Goal: Task Accomplishment & Management: Use online tool/utility

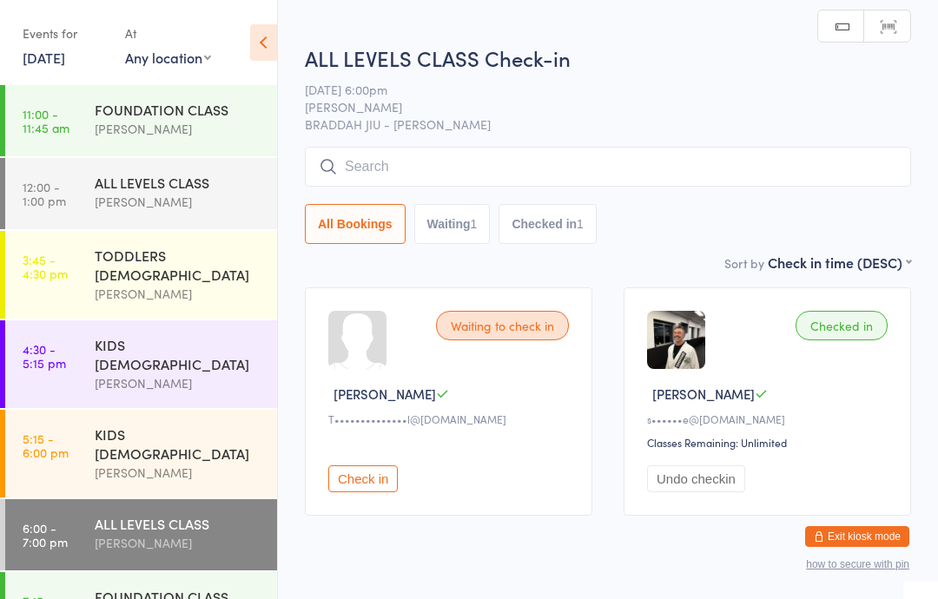
click at [451, 156] on input "search" at bounding box center [608, 167] width 606 height 40
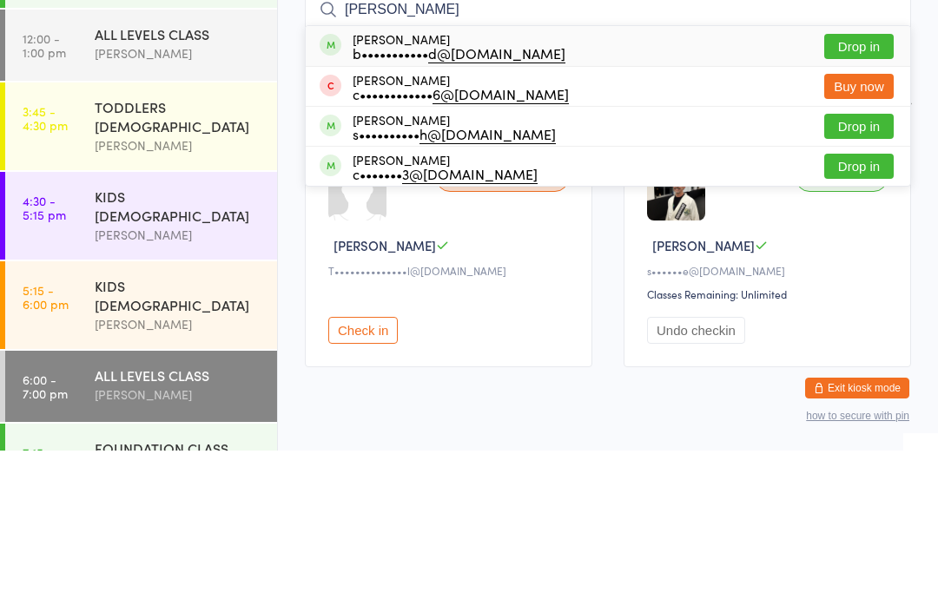
type input "Crawford"
click at [844, 174] on div "Ben Crawford b••••••••••• d@gmail.com Drop in" at bounding box center [608, 194] width 604 height 40
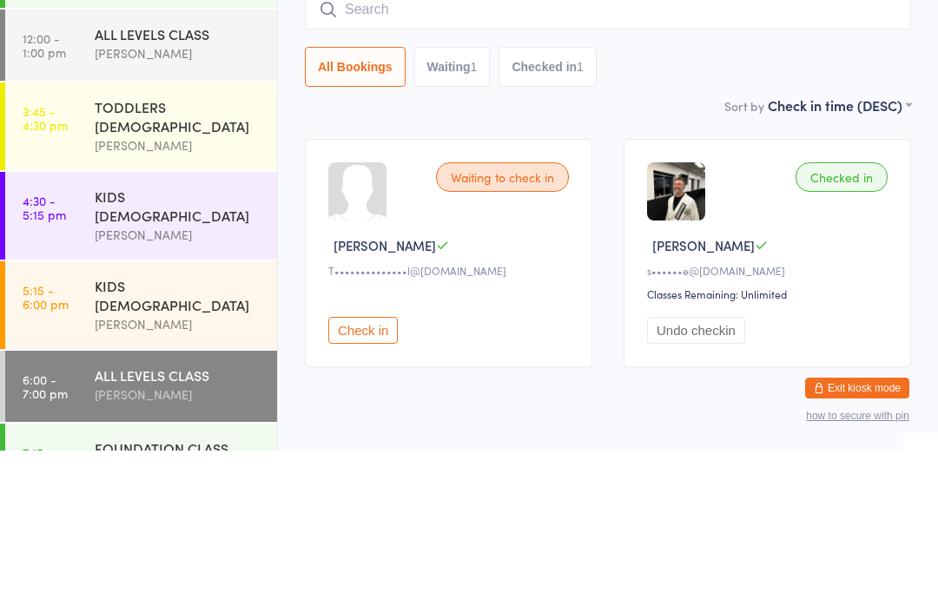
scroll to position [57, 0]
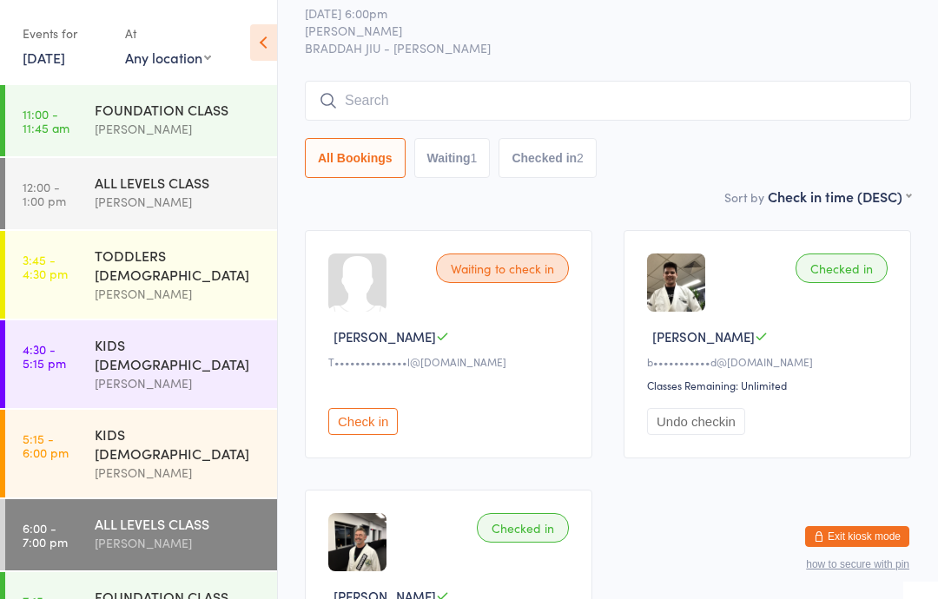
click at [571, 121] on input "search" at bounding box center [608, 101] width 606 height 40
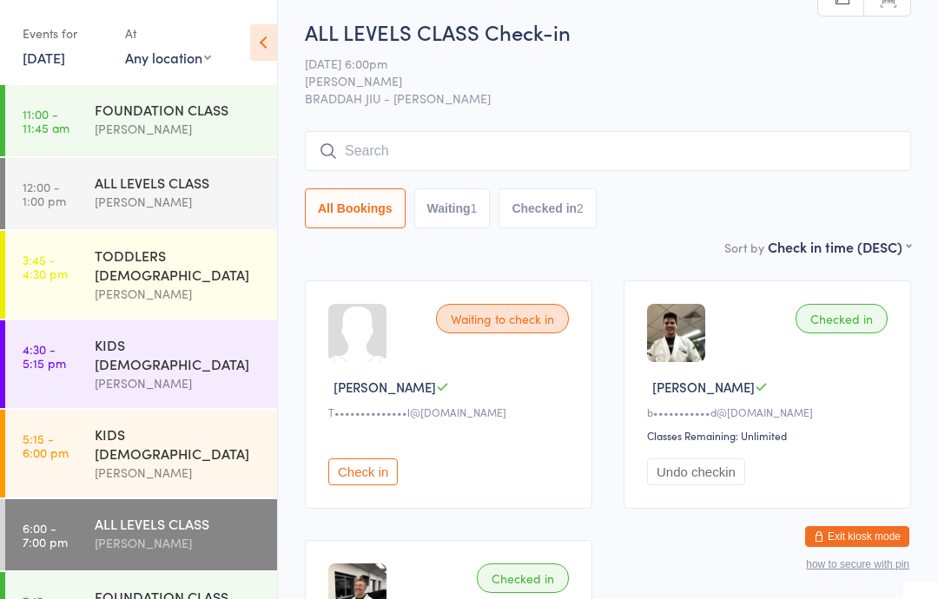
scroll to position [0, 0]
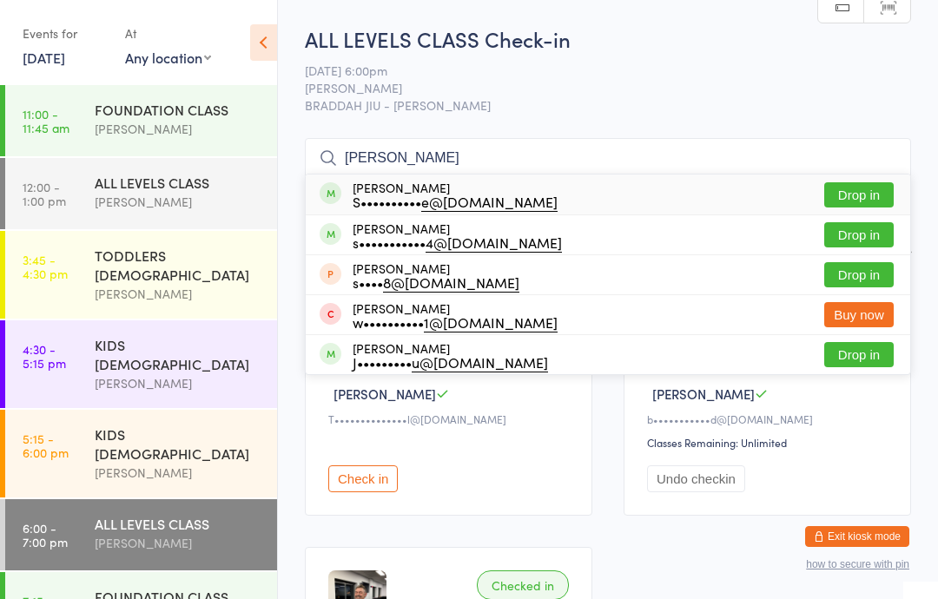
type input "Sam"
click at [848, 197] on button "Drop in" at bounding box center [858, 194] width 69 height 25
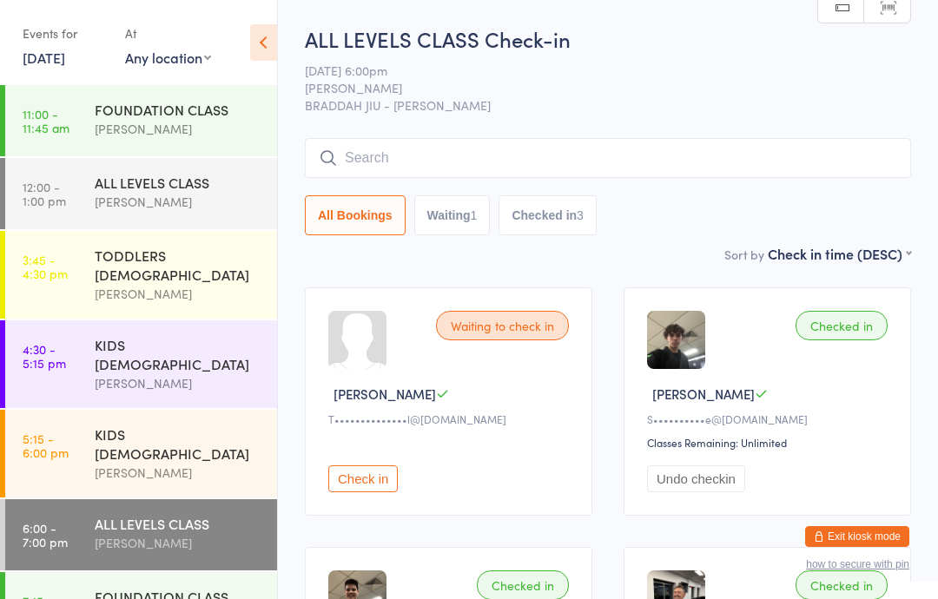
click at [477, 169] on input "search" at bounding box center [608, 158] width 606 height 40
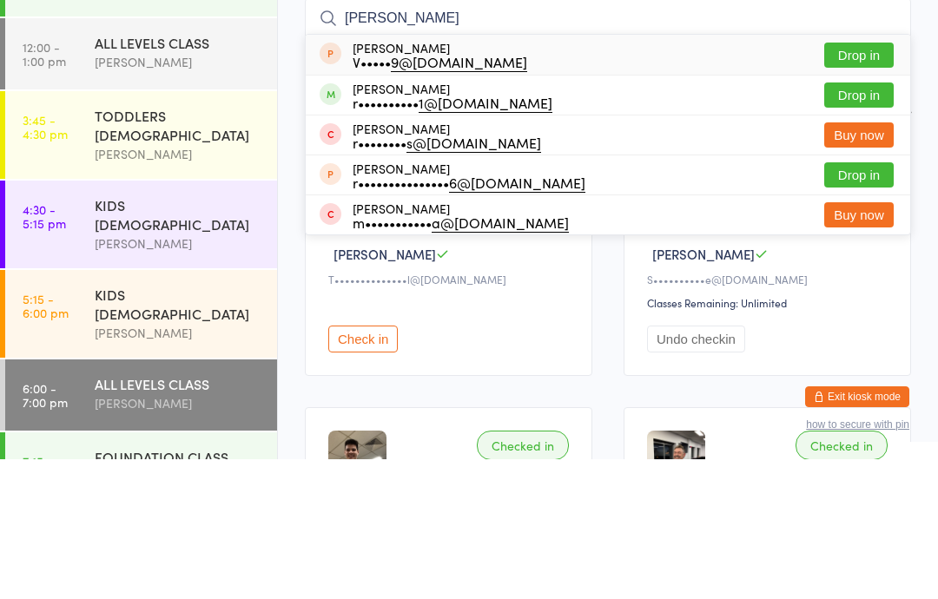
type input "Ryan c"
click at [872, 222] on button "Drop in" at bounding box center [858, 234] width 69 height 25
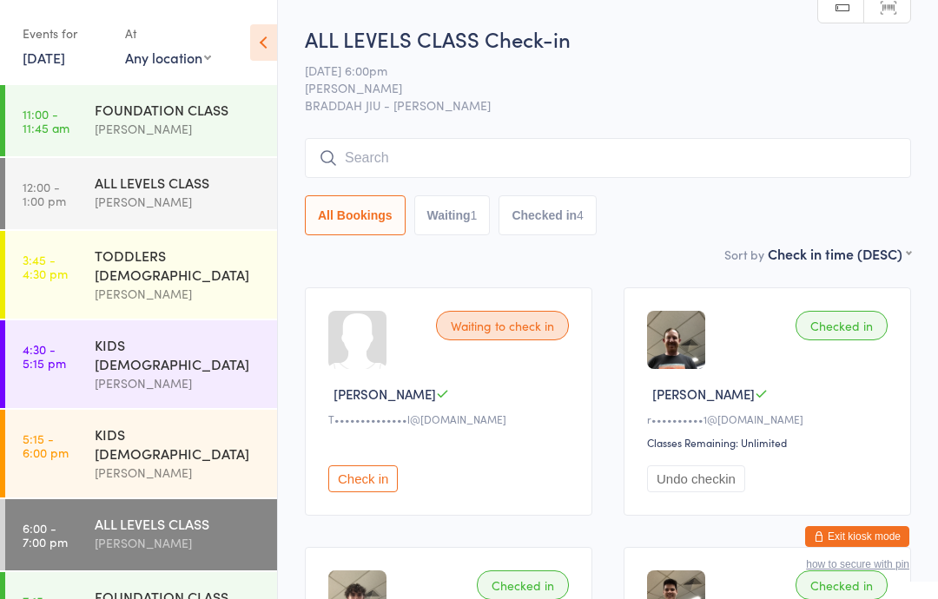
click at [158, 587] on div "FOUNDATION CLASS" at bounding box center [179, 596] width 168 height 19
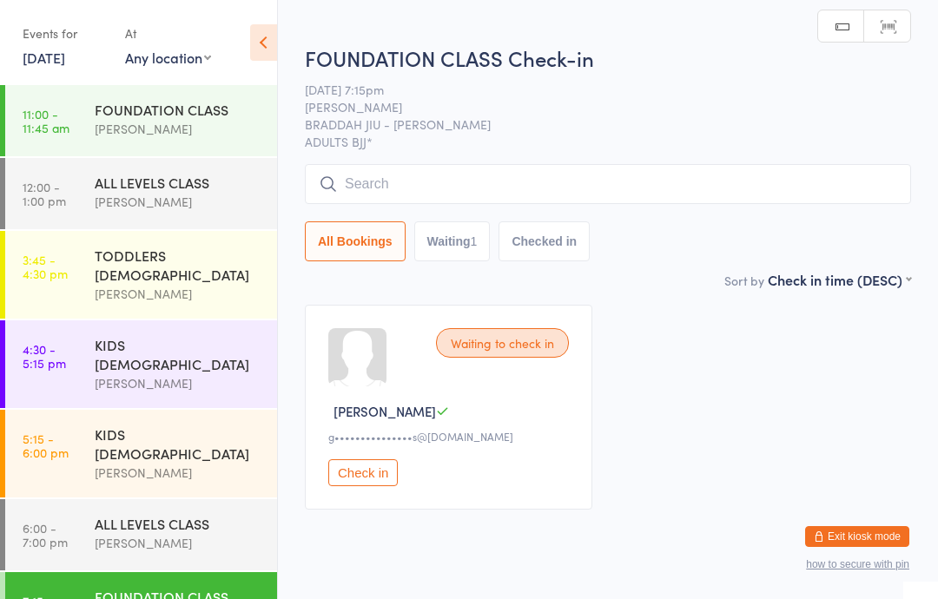
click at [132, 533] on div "[PERSON_NAME]" at bounding box center [179, 543] width 168 height 20
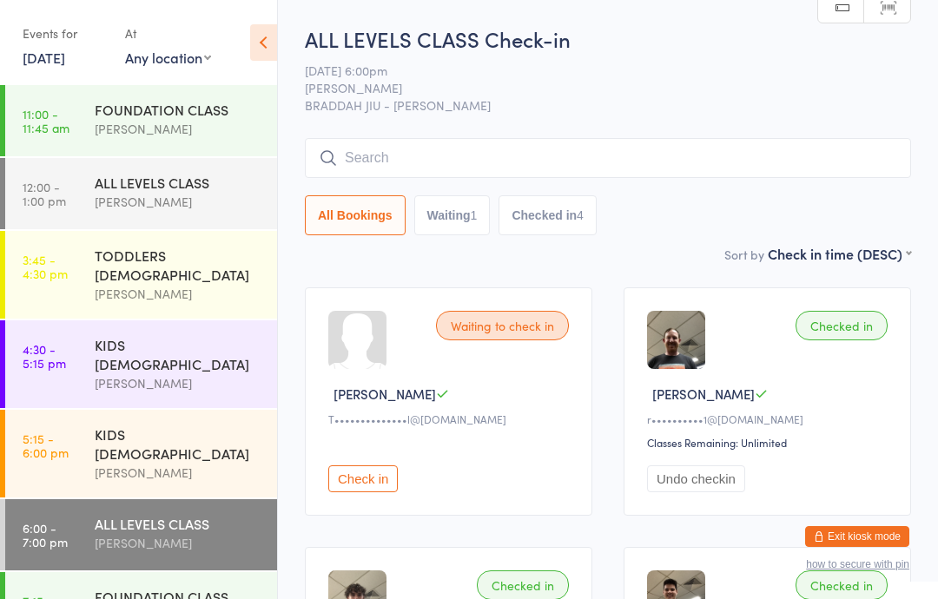
click at [379, 145] on input "search" at bounding box center [608, 158] width 606 height 40
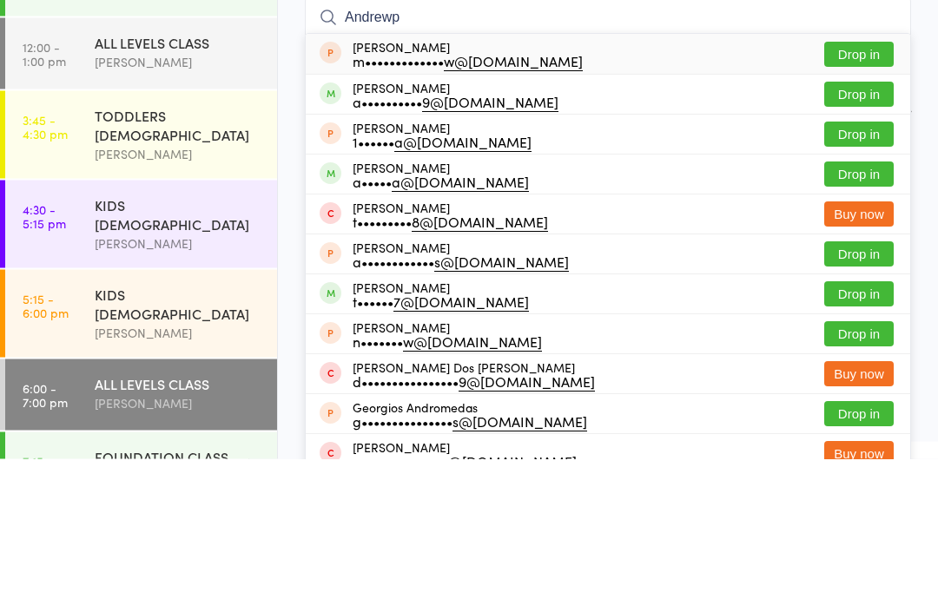
type input "Andrewp"
click at [856, 222] on button "Drop in" at bounding box center [858, 234] width 69 height 25
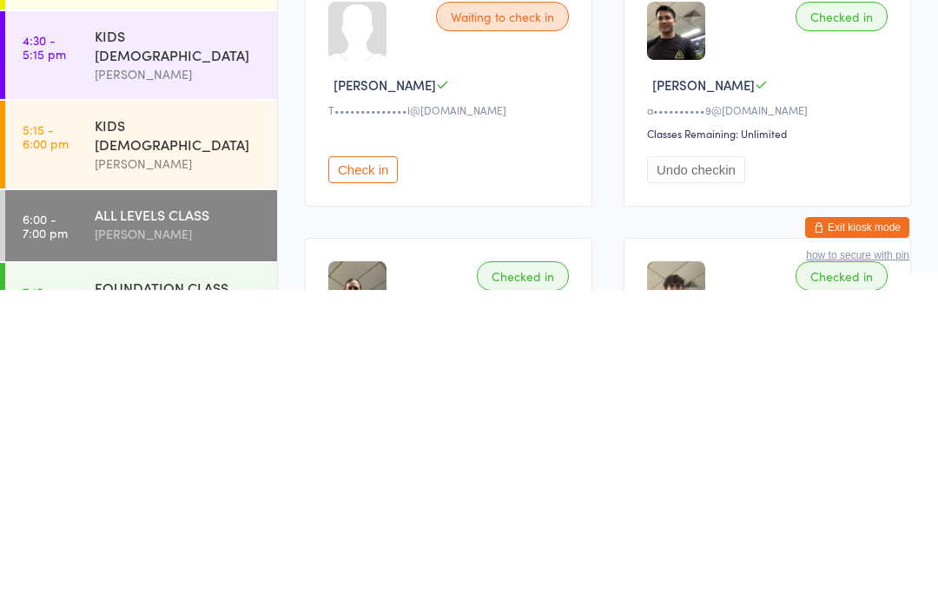
click at [211, 533] on div "[PERSON_NAME]" at bounding box center [179, 543] width 168 height 20
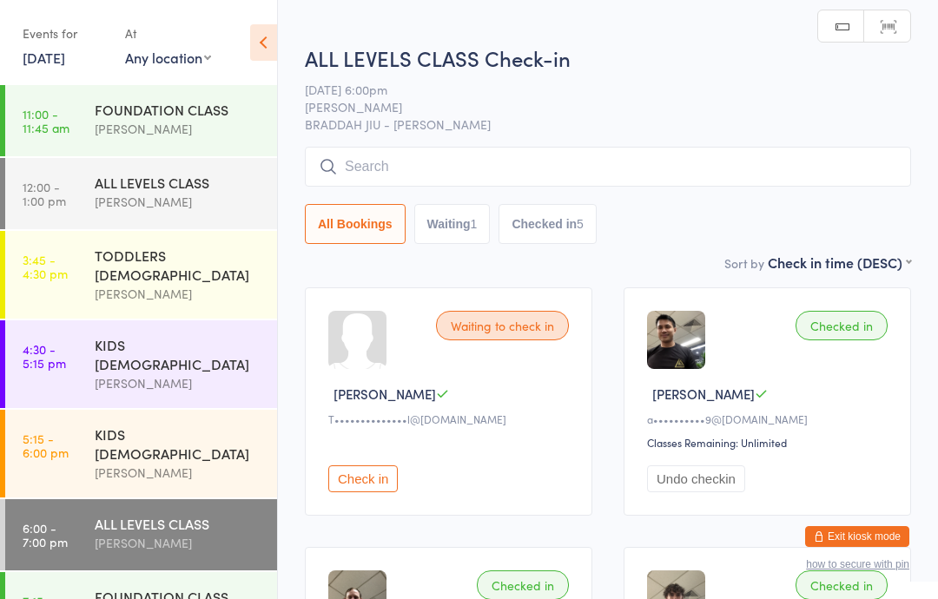
click at [427, 153] on input "search" at bounding box center [608, 167] width 606 height 40
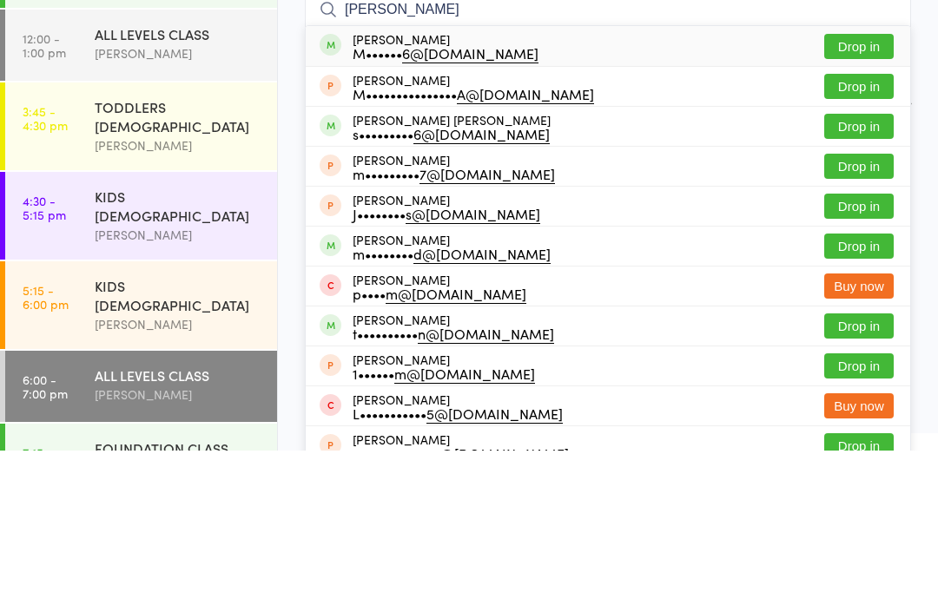
type input "Mark k"
click at [853, 182] on button "Drop in" at bounding box center [858, 194] width 69 height 25
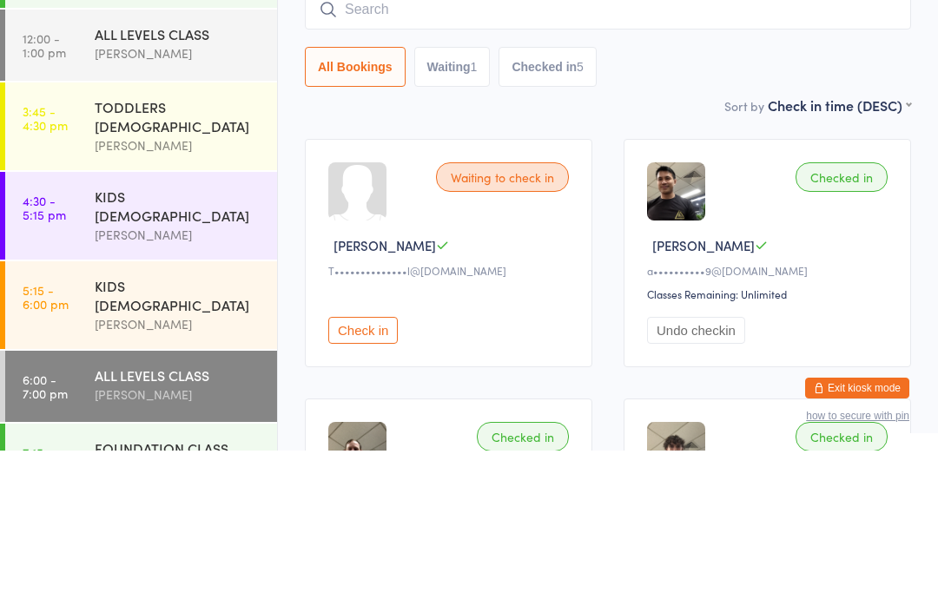
scroll to position [148, 0]
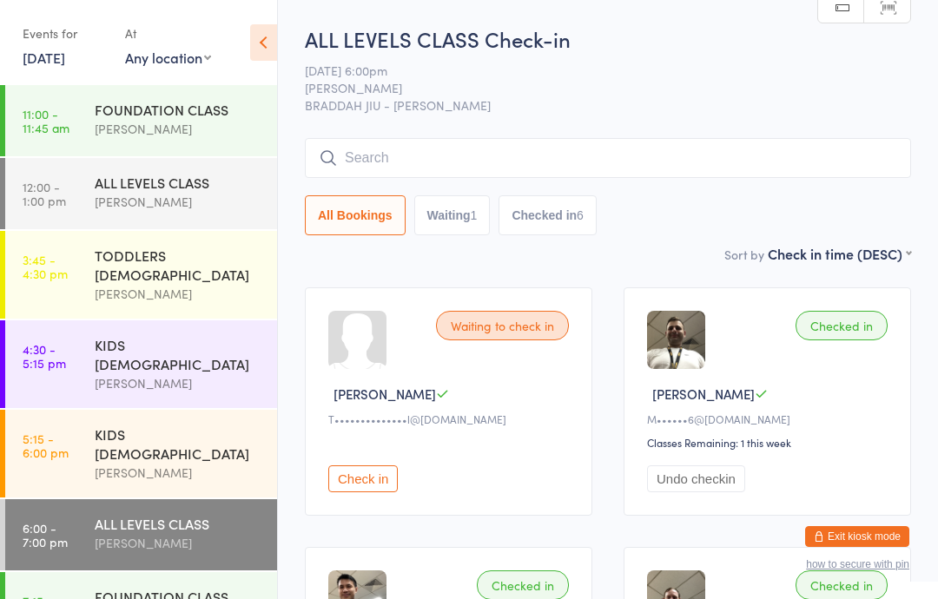
click at [346, 145] on input "search" at bounding box center [608, 158] width 606 height 40
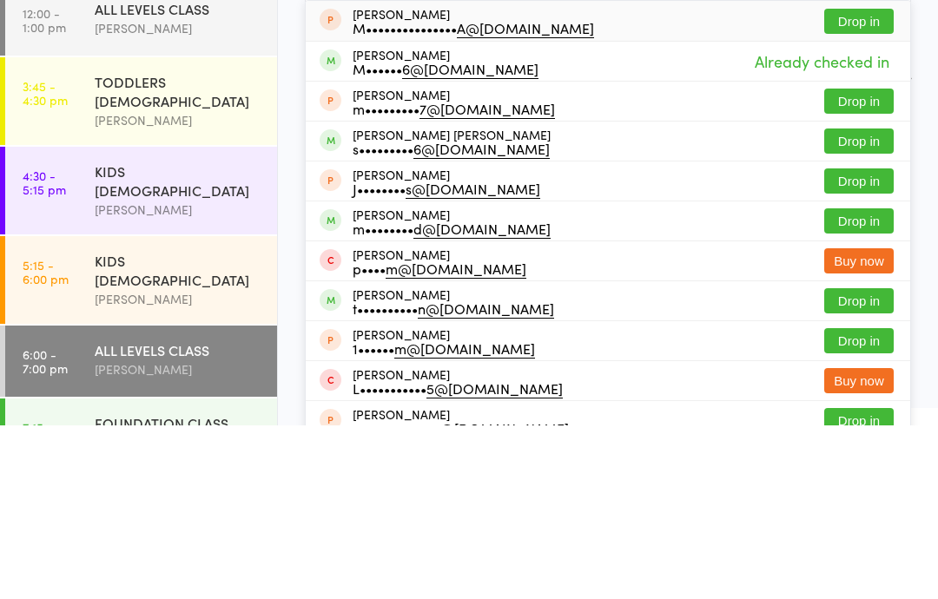
type input "Mark"
click at [883, 302] on button "Drop in" at bounding box center [858, 314] width 69 height 25
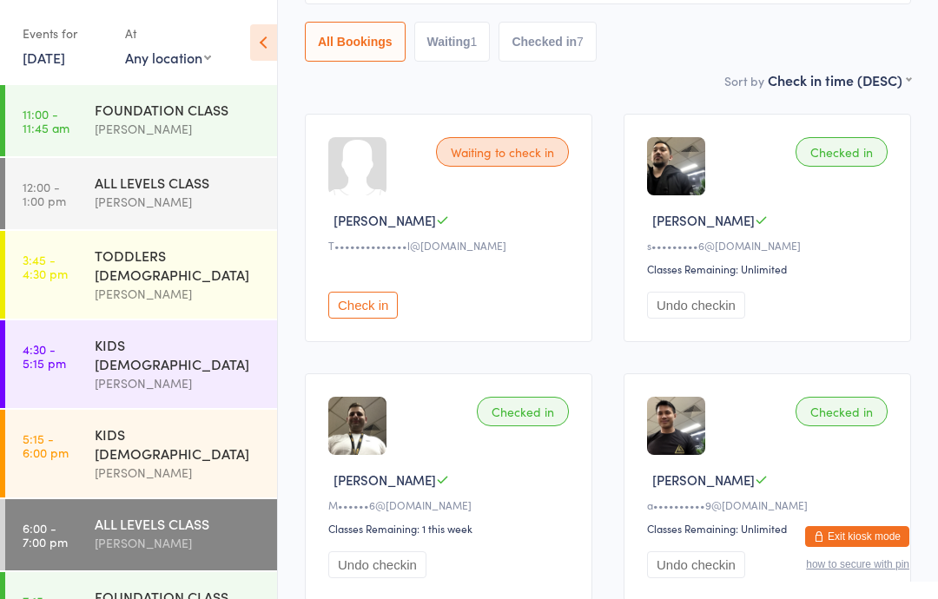
click at [675, 187] on img at bounding box center [676, 166] width 58 height 58
click at [674, 172] on img at bounding box center [676, 166] width 58 height 58
click at [675, 175] on img at bounding box center [676, 166] width 58 height 58
click at [677, 165] on img at bounding box center [676, 166] width 58 height 58
click at [679, 171] on img at bounding box center [676, 166] width 58 height 58
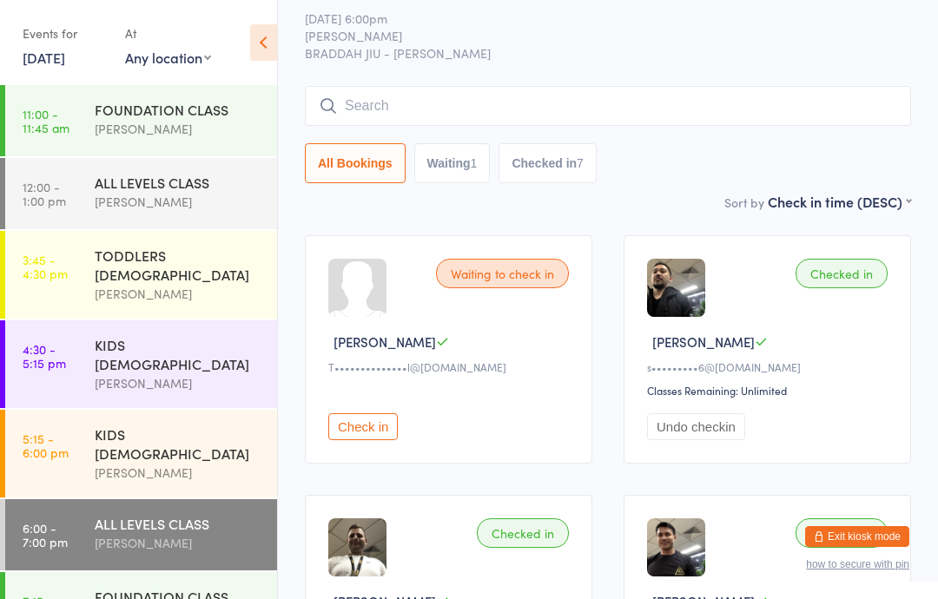
scroll to position [0, 0]
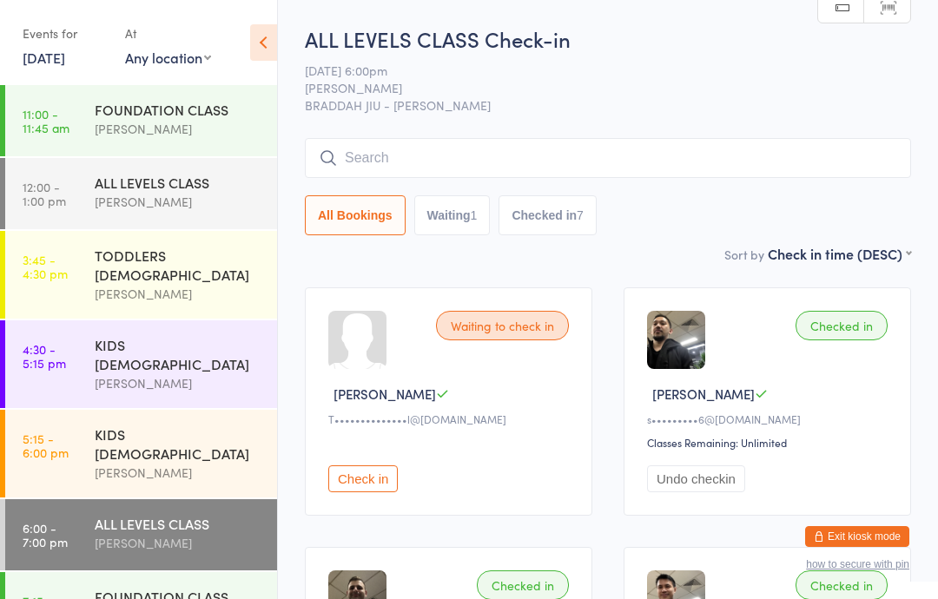
click at [588, 160] on input "search" at bounding box center [608, 158] width 606 height 40
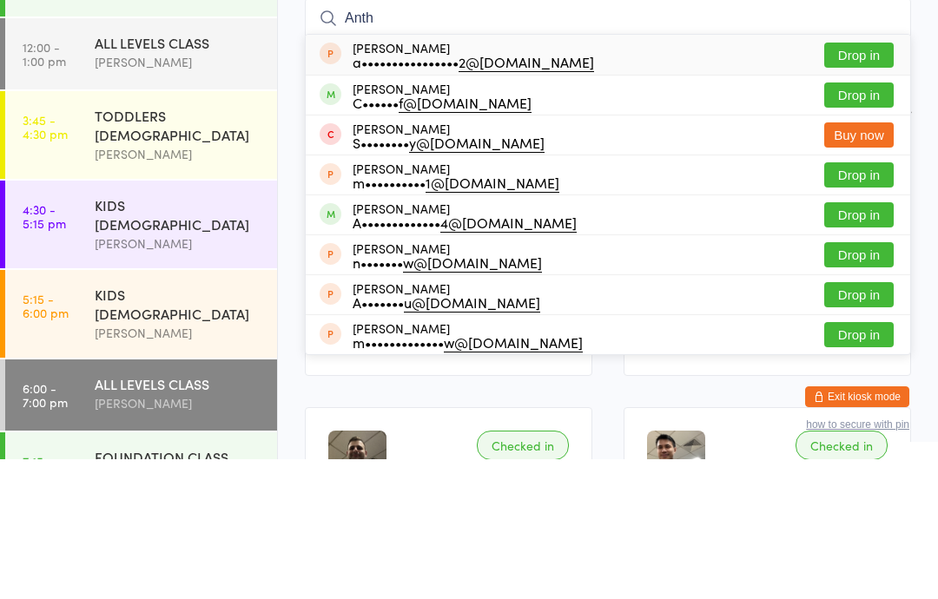
type input "Antho"
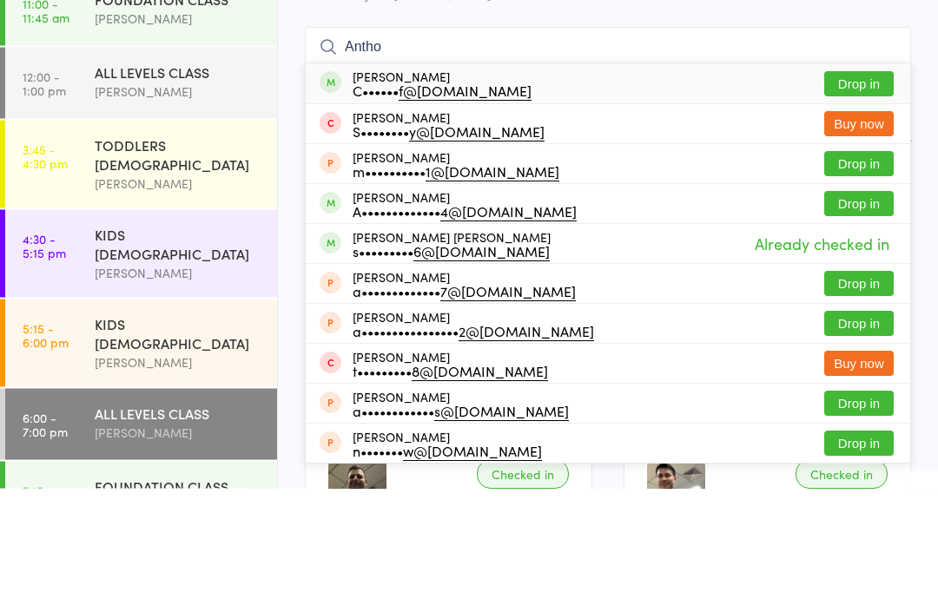
click at [604, 138] on input "Antho" at bounding box center [608, 158] width 606 height 40
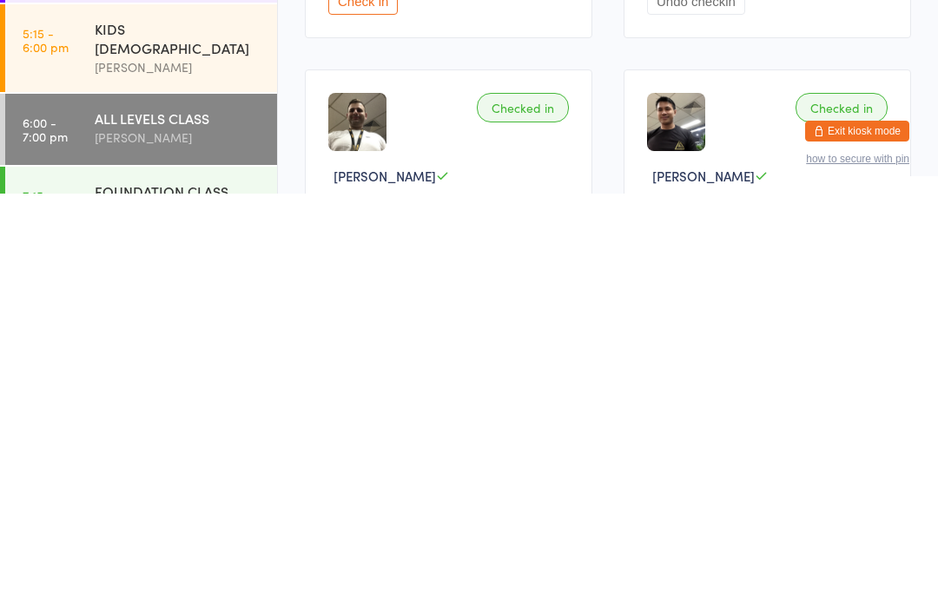
scroll to position [74, 0]
click at [190, 587] on div "FOUNDATION CLASS" at bounding box center [179, 596] width 168 height 19
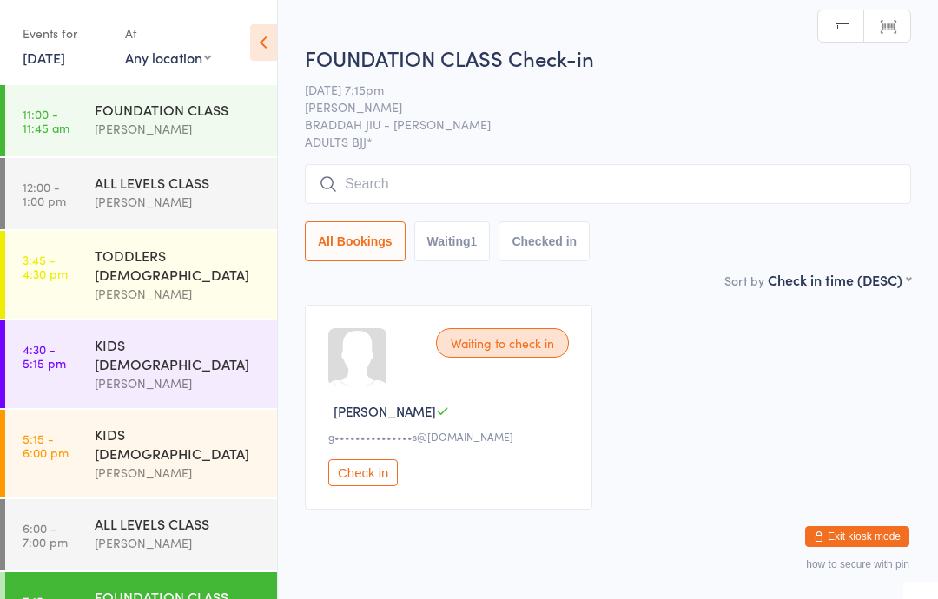
click at [540, 187] on input "search" at bounding box center [608, 184] width 606 height 40
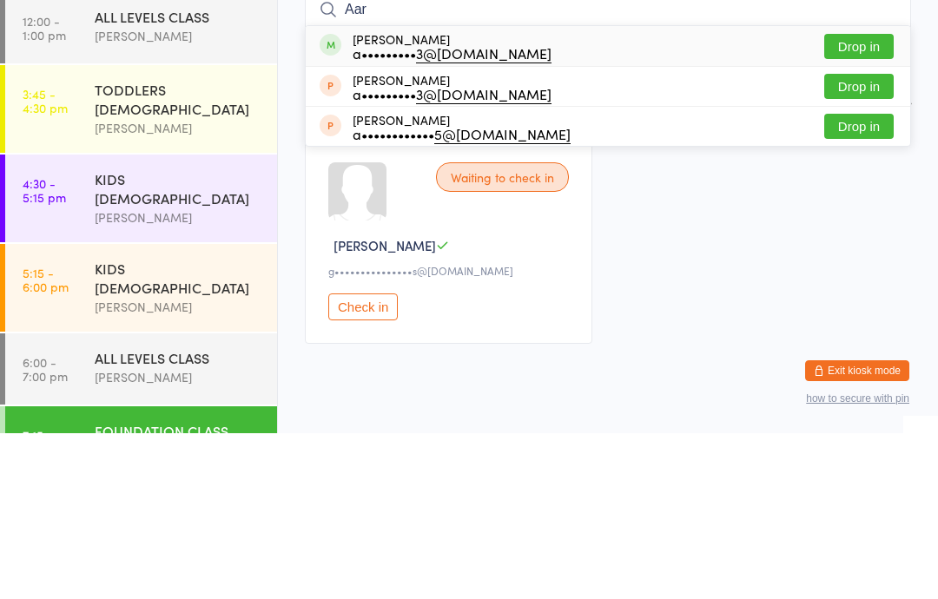
type input "Aar"
click at [851, 200] on button "Drop in" at bounding box center [858, 212] width 69 height 25
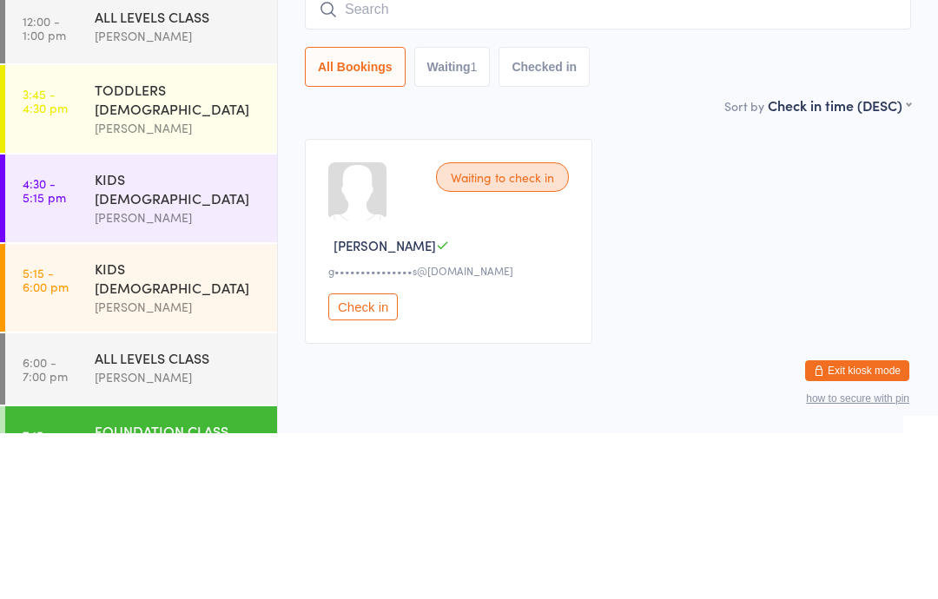
scroll to position [51, 0]
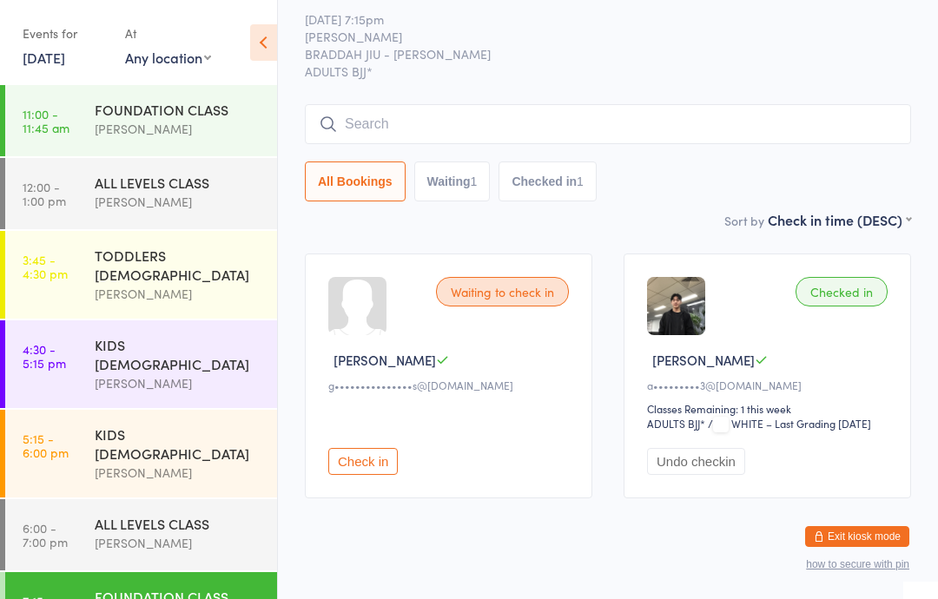
click at [491, 108] on input "search" at bounding box center [608, 124] width 606 height 40
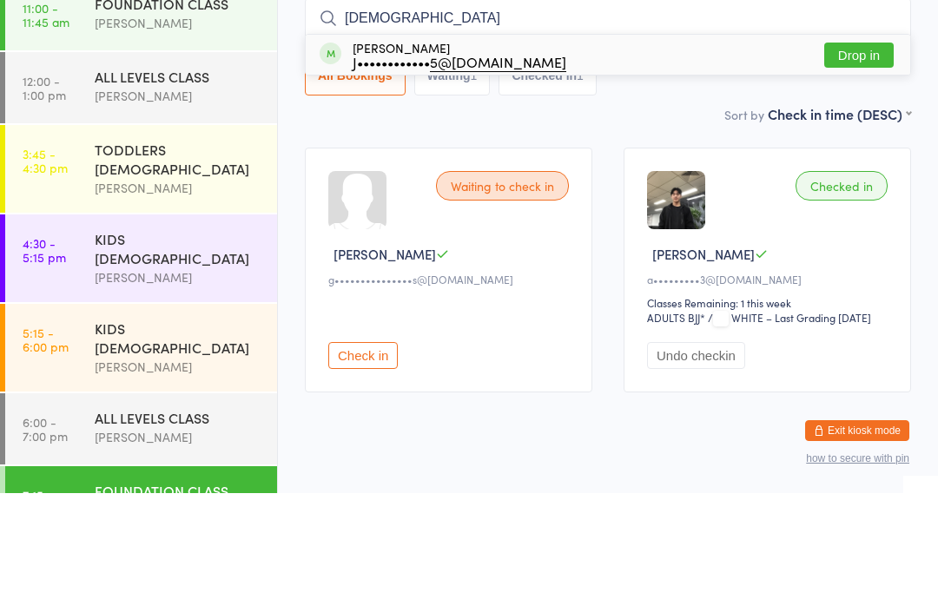
type input "[DEMOGRAPHIC_DATA]"
click at [431, 141] on div "[PERSON_NAME] J•••••••••••• 5@[DOMAIN_NAME] Drop in" at bounding box center [608, 161] width 604 height 40
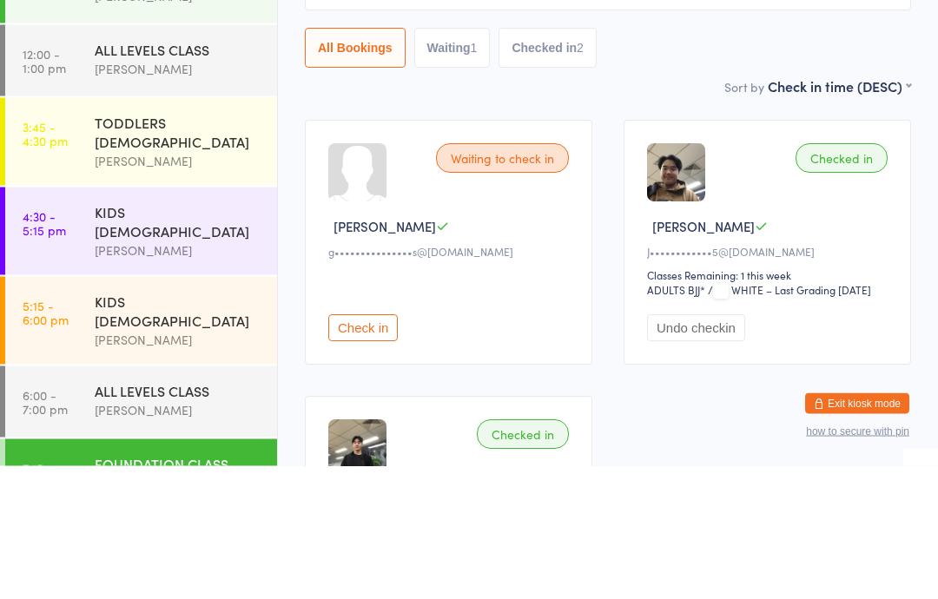
click at [843, 277] on div "Checked in" at bounding box center [841, 292] width 92 height 30
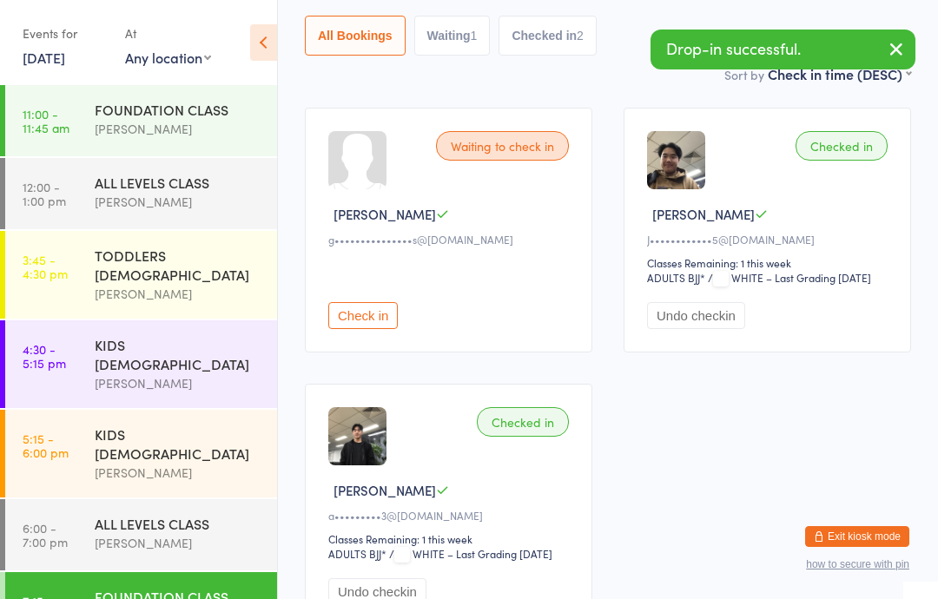
scroll to position [169, 0]
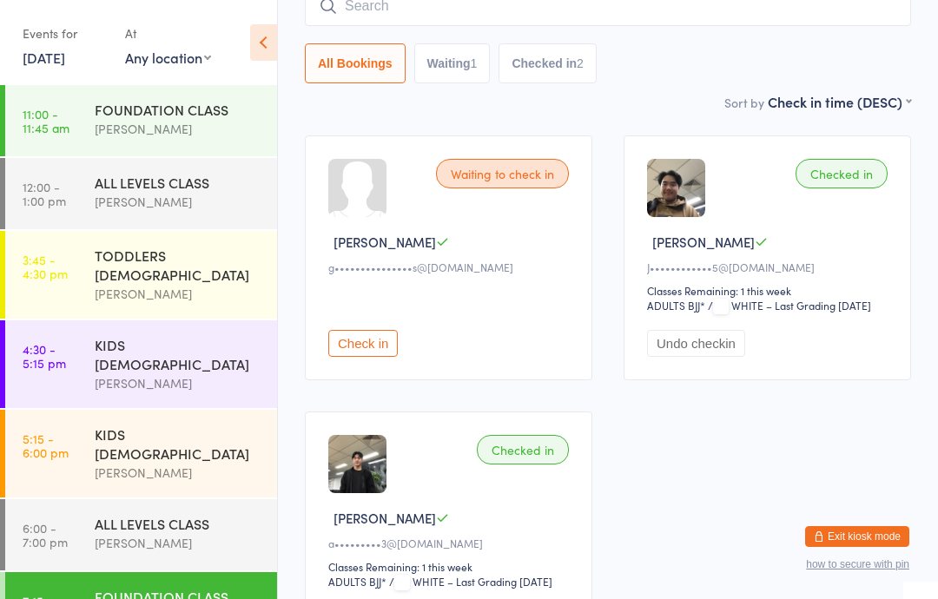
click at [831, 178] on div "Checked in" at bounding box center [841, 174] width 92 height 30
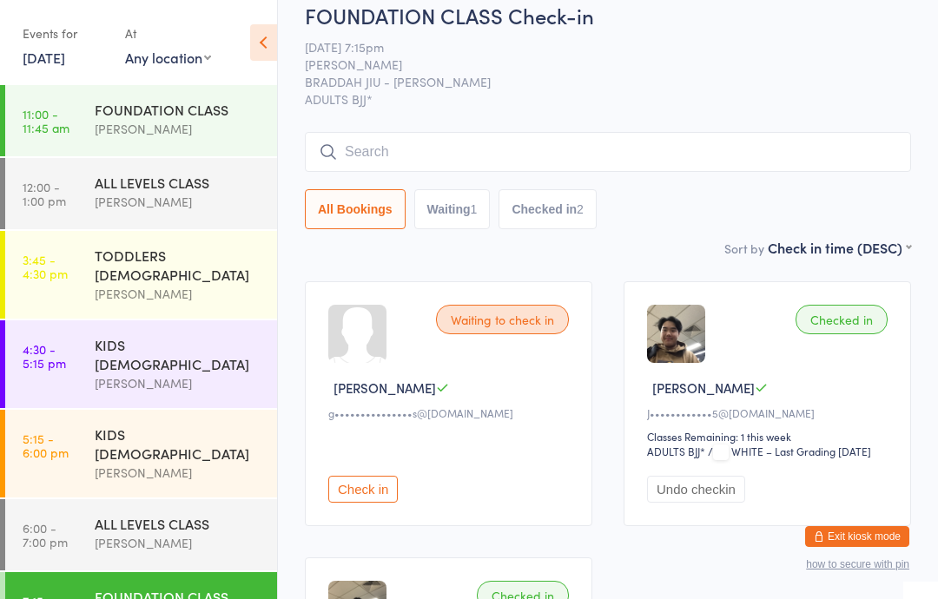
scroll to position [0, 0]
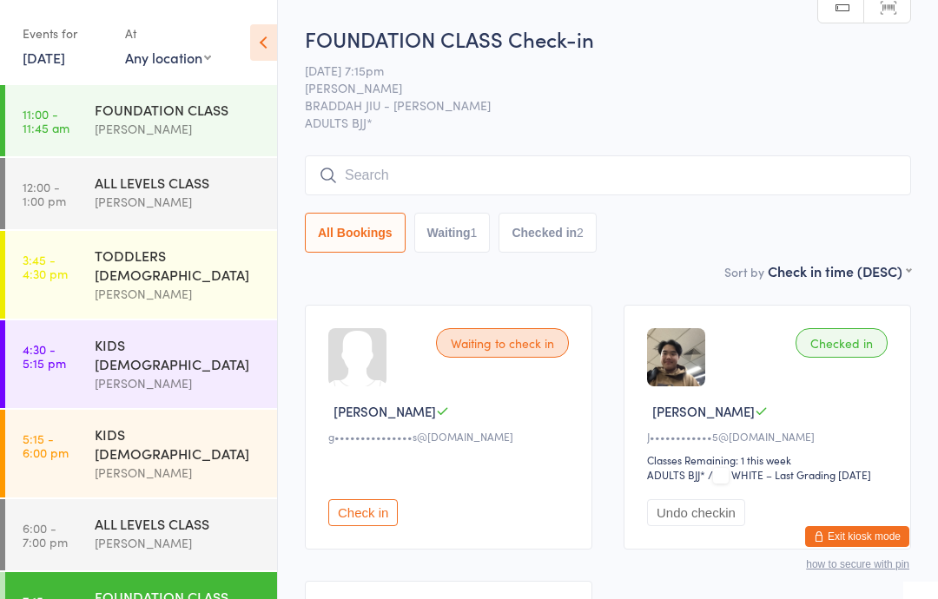
click at [441, 158] on input "search" at bounding box center [608, 175] width 606 height 40
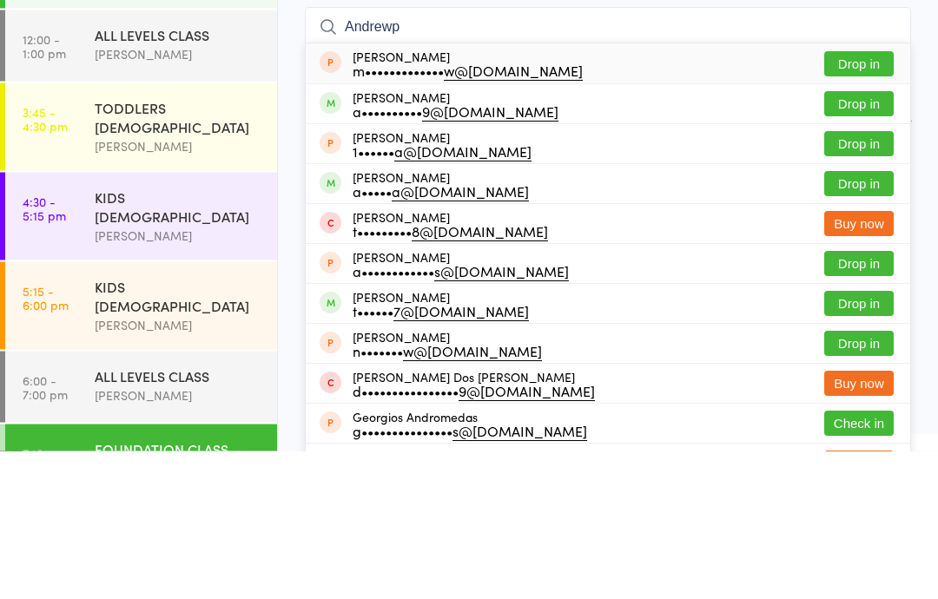
type input "Andrewp"
click at [850, 240] on button "Drop in" at bounding box center [858, 252] width 69 height 25
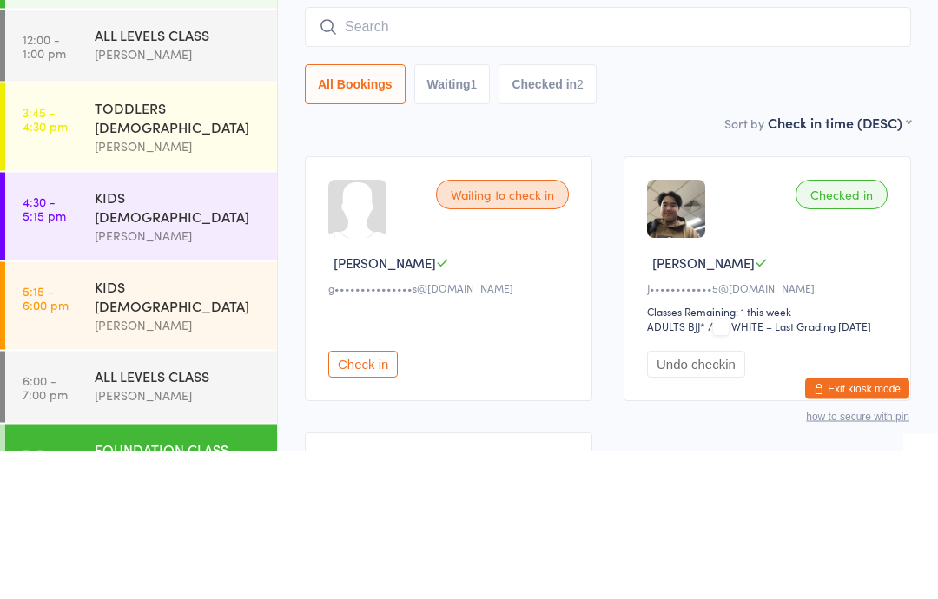
scroll to position [148, 0]
